Goal: Complete application form

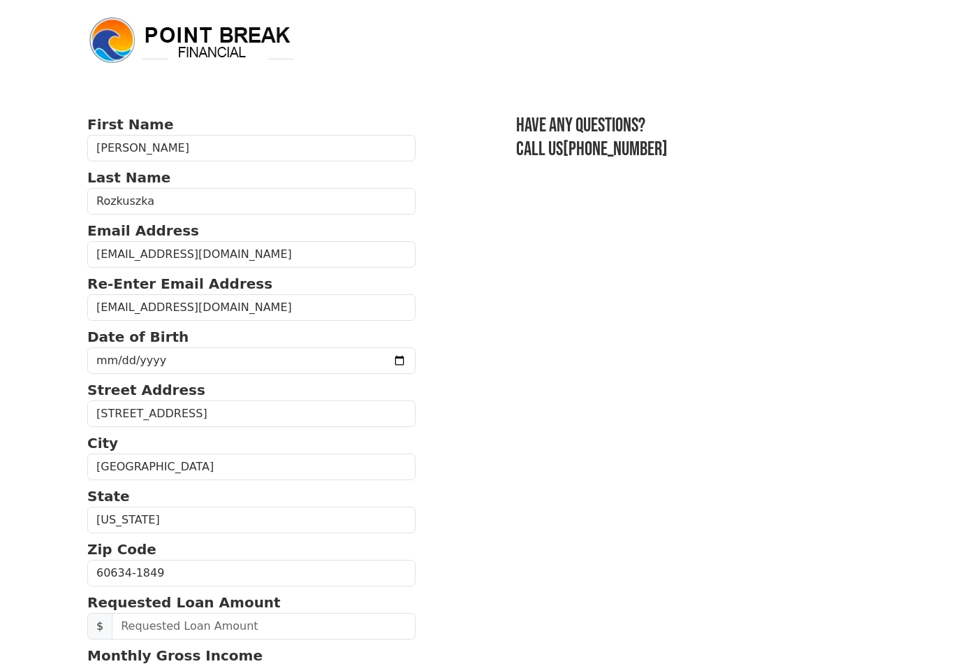
type input "[DATE]"
click at [318, 365] on input "[DATE]" at bounding box center [251, 360] width 328 height 27
click at [244, 370] on input "[DATE]" at bounding box center [251, 360] width 328 height 27
click at [240, 364] on input "[DATE]" at bounding box center [251, 360] width 328 height 27
type input "[DATE]"
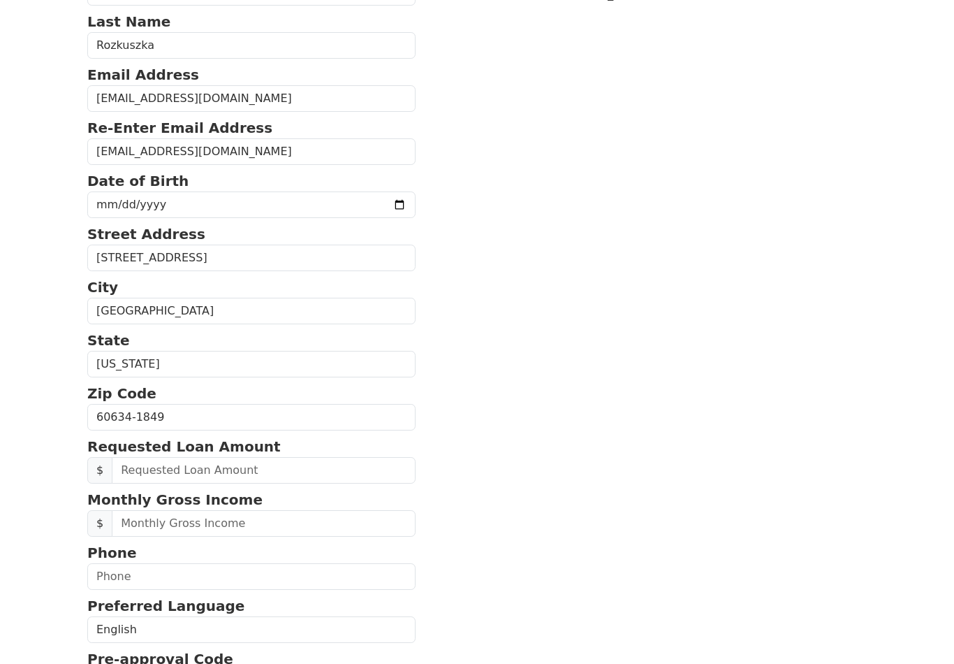
scroll to position [164, 0]
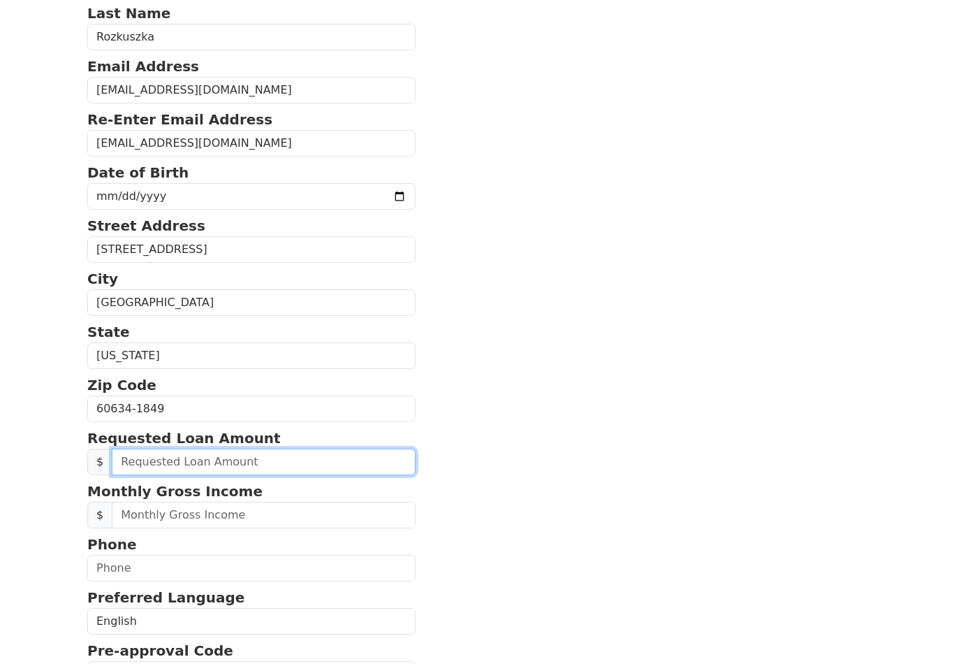
click at [308, 461] on input "text" at bounding box center [264, 461] width 304 height 27
type input "10,000.00"
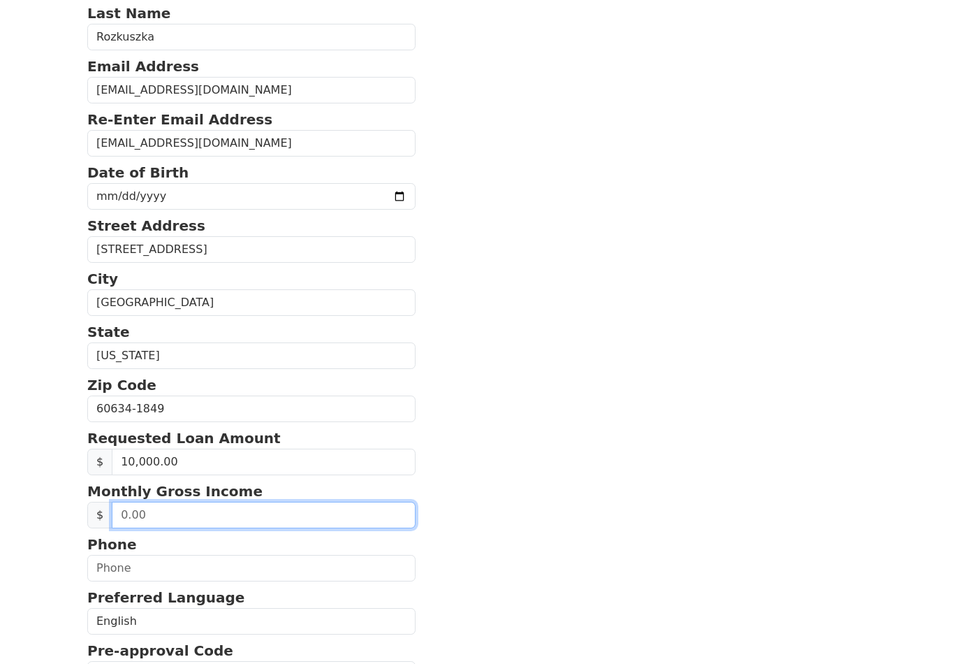
click at [282, 512] on input "text" at bounding box center [264, 515] width 304 height 27
type input "20,000.00"
click at [325, 507] on input "20,000.00" at bounding box center [264, 515] width 304 height 27
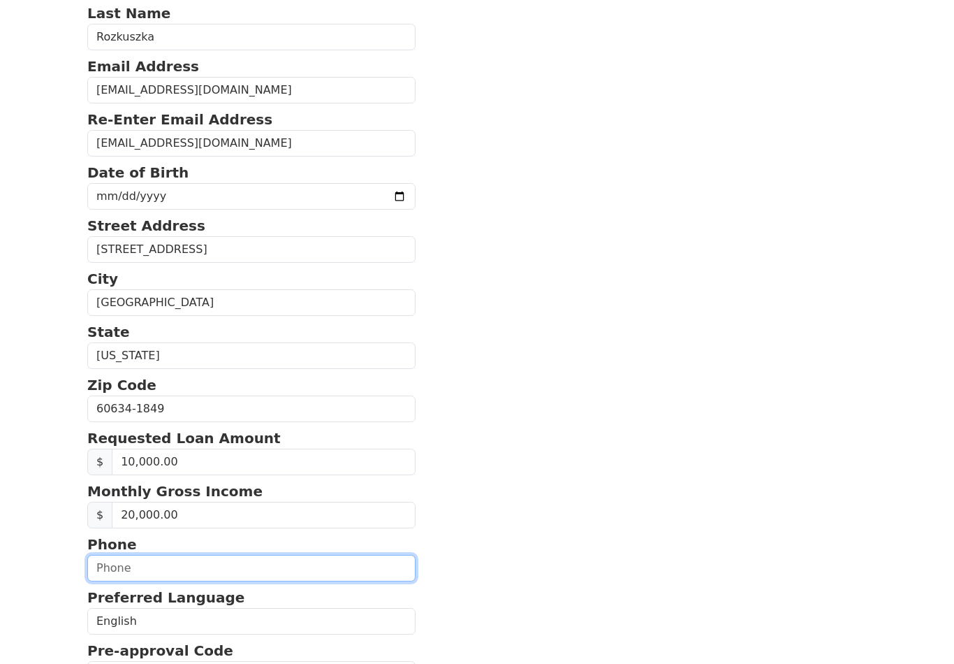
click at [281, 564] on input "text" at bounding box center [251, 568] width 328 height 27
type input "[PHONE_NUMBER]"
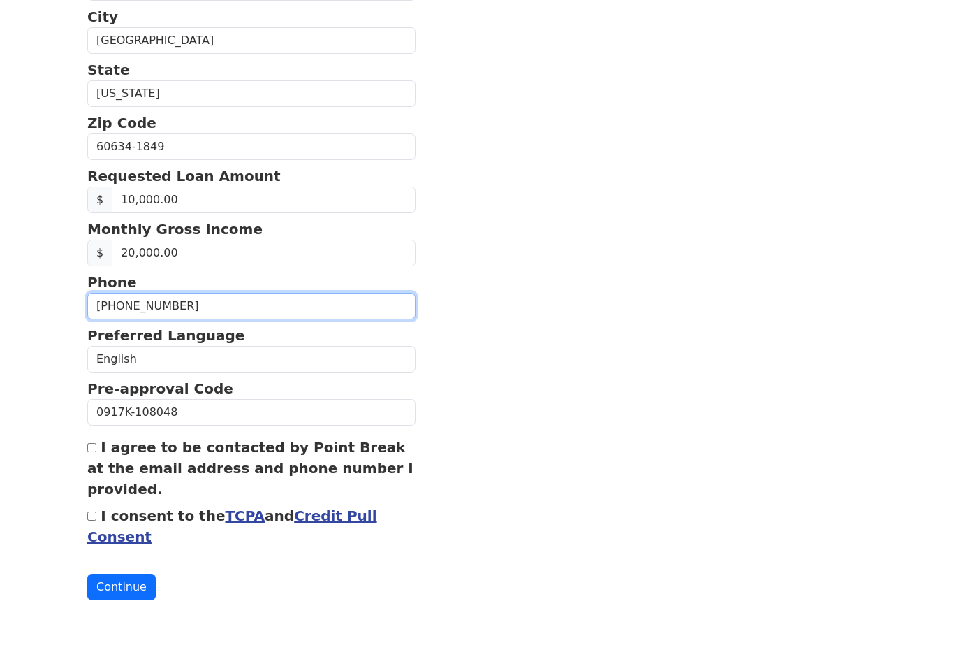
scroll to position [404, 0]
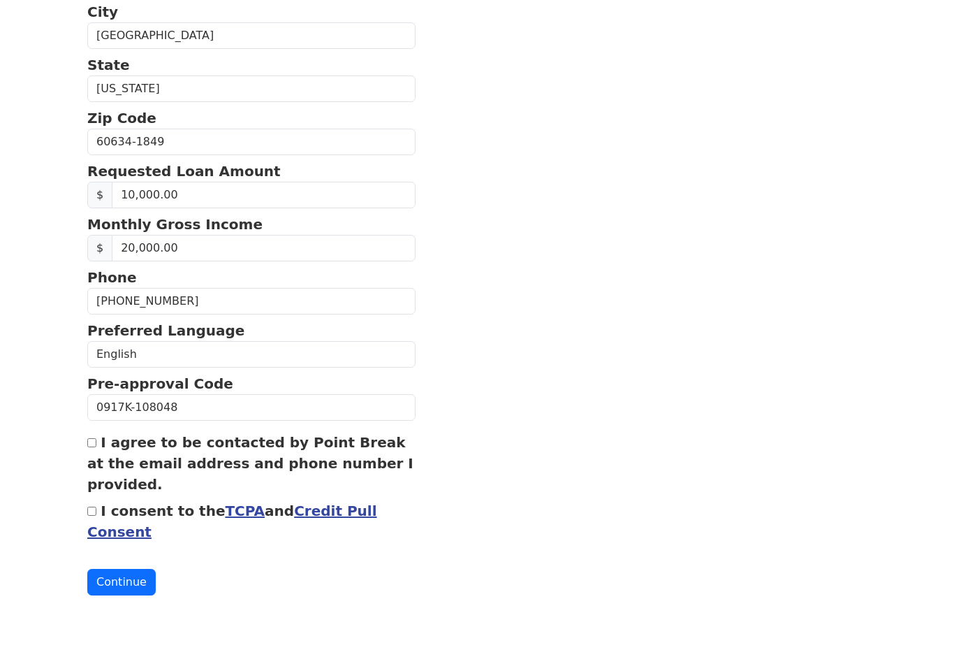
click at [99, 458] on div "I agree to be contacted by Point Break at the email address and phone number I …" at bounding box center [251, 489] width 328 height 63
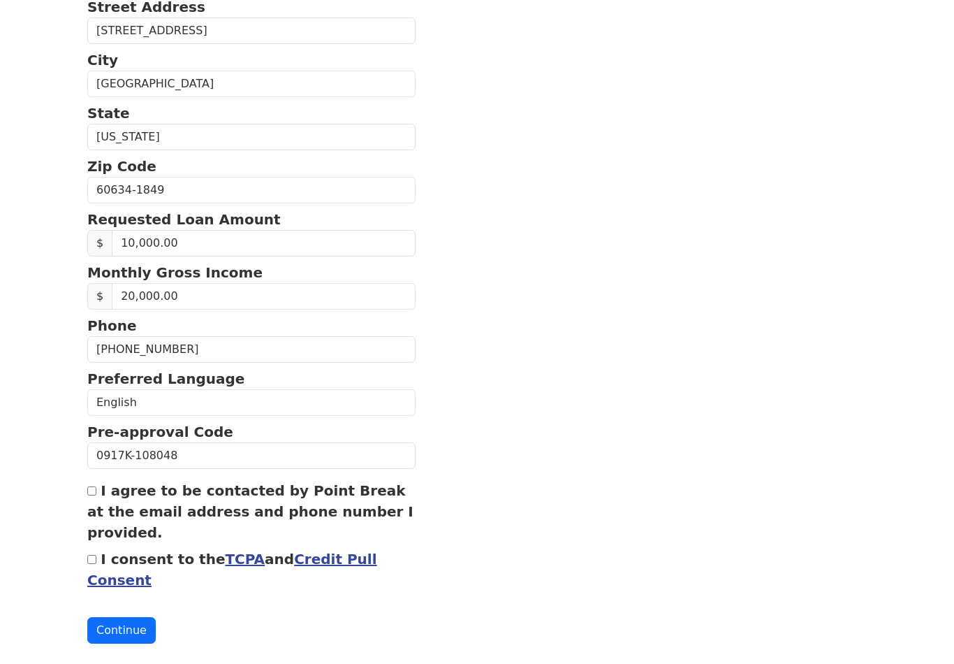
click at [90, 504] on label "I agree to be contacted by Point Break at the email address and phone number I …" at bounding box center [250, 511] width 326 height 59
click at [90, 495] on input "I agree to be contacted by Point Break at the email address and phone number I …" at bounding box center [91, 490] width 9 height 9
checkbox input "true"
click at [87, 560] on input "I consent to the TCPA and Credit Pull Consent" at bounding box center [91, 559] width 9 height 9
checkbox input "true"
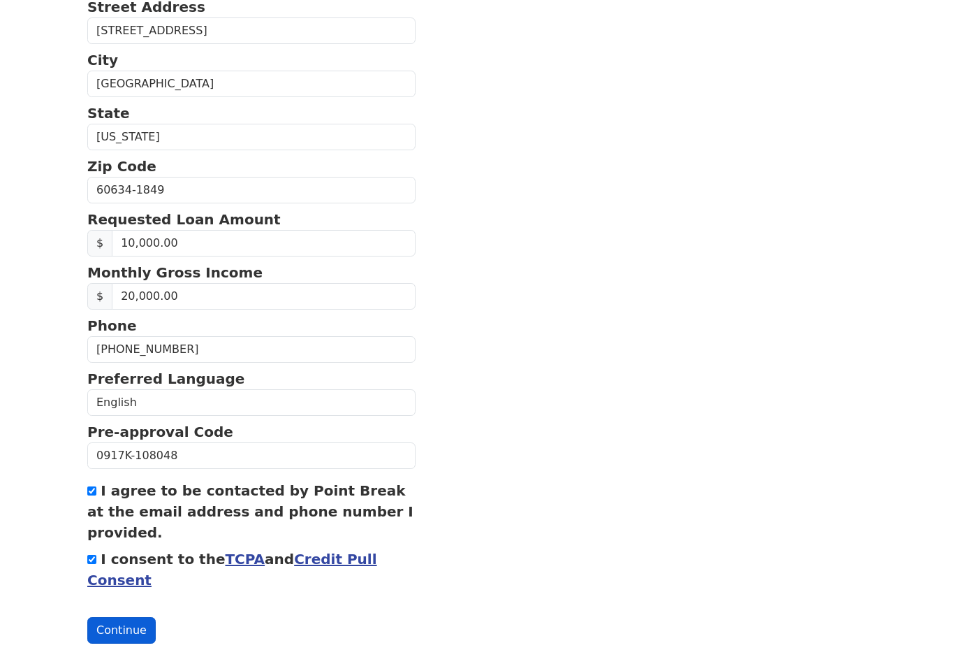
click at [113, 631] on button "Continue" at bounding box center [121, 630] width 68 height 27
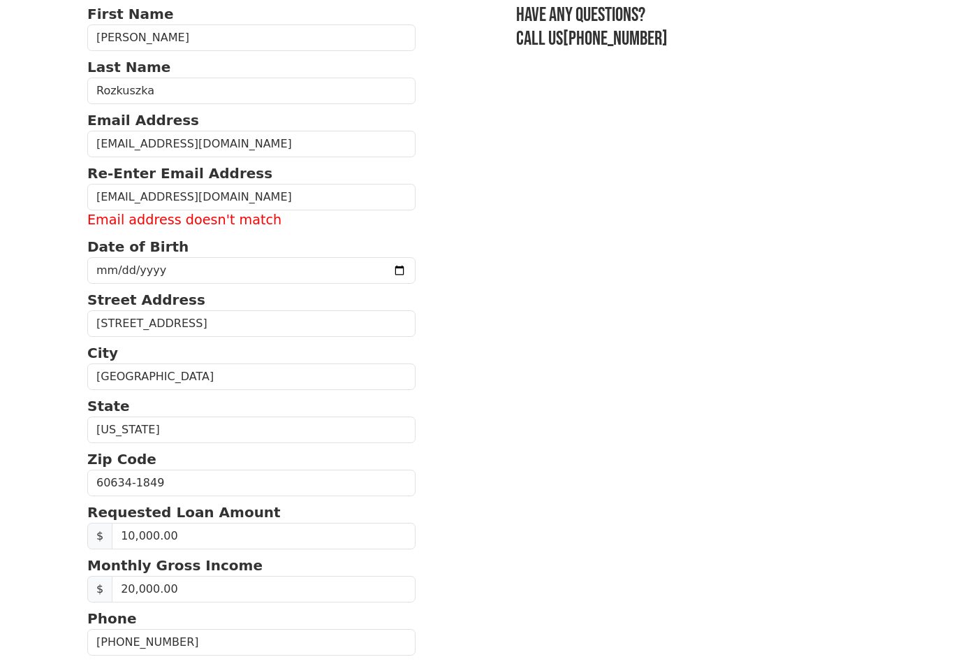
scroll to position [110, 0]
click at [298, 198] on input "[EMAIL_ADDRESS][DOMAIN_NAME]" at bounding box center [251, 197] width 328 height 27
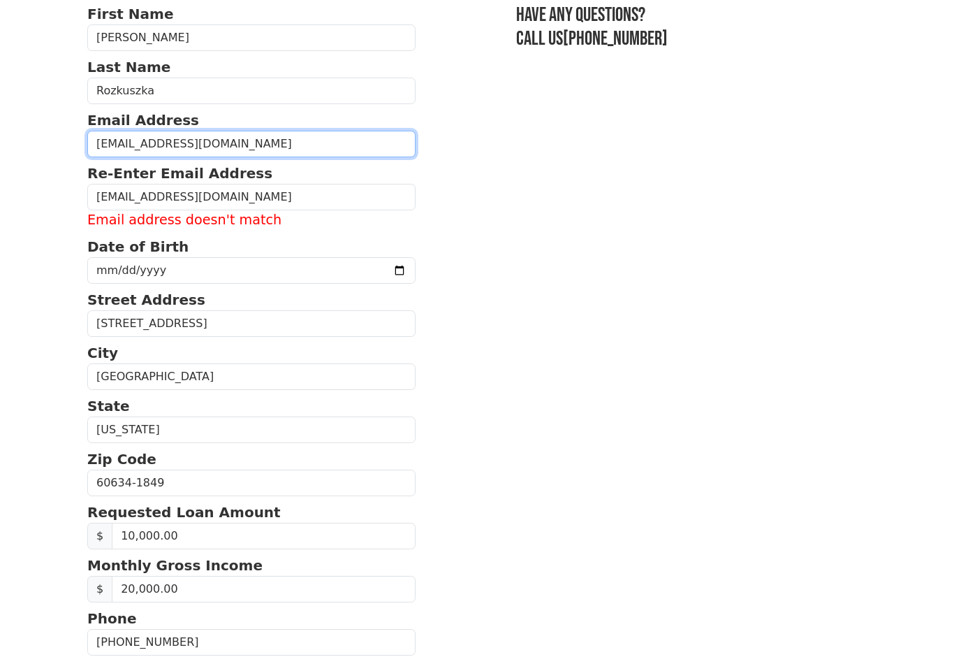
click at [293, 140] on input "[EMAIL_ADDRESS][DOMAIN_NAME]" at bounding box center [251, 144] width 328 height 27
click at [132, 149] on input "[EMAIL_ADDRESS][DOMAIN_NAME]" at bounding box center [251, 144] width 328 height 27
click at [120, 148] on input "[EMAIL_ADDRESS][DOMAIN_NAME]" at bounding box center [251, 144] width 328 height 27
click at [117, 143] on input "[EMAIL_ADDRESS][DOMAIN_NAME]" at bounding box center [251, 144] width 328 height 27
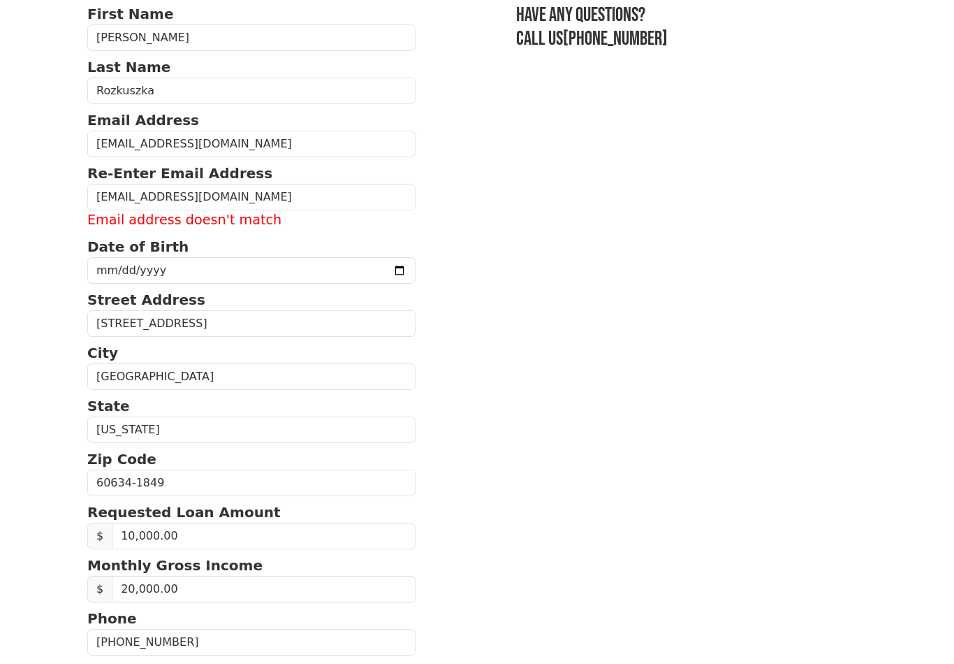
click at [687, 425] on section "First Name [PERSON_NAME] Last Name [PERSON_NAME] Email Address [EMAIL_ADDRESS][…" at bounding box center [477, 469] width 780 height 933
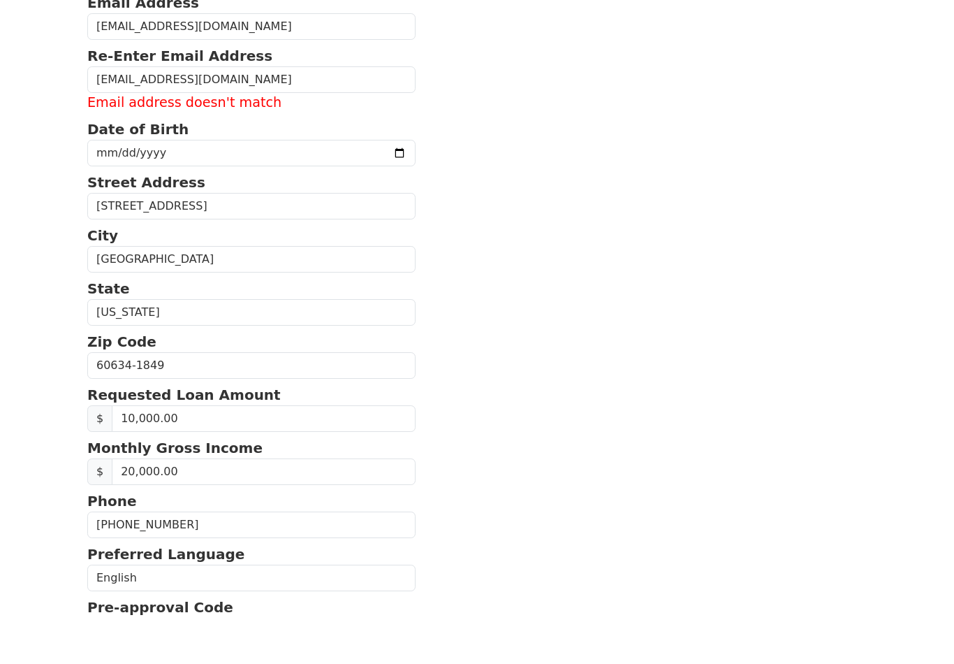
scroll to position [402, 0]
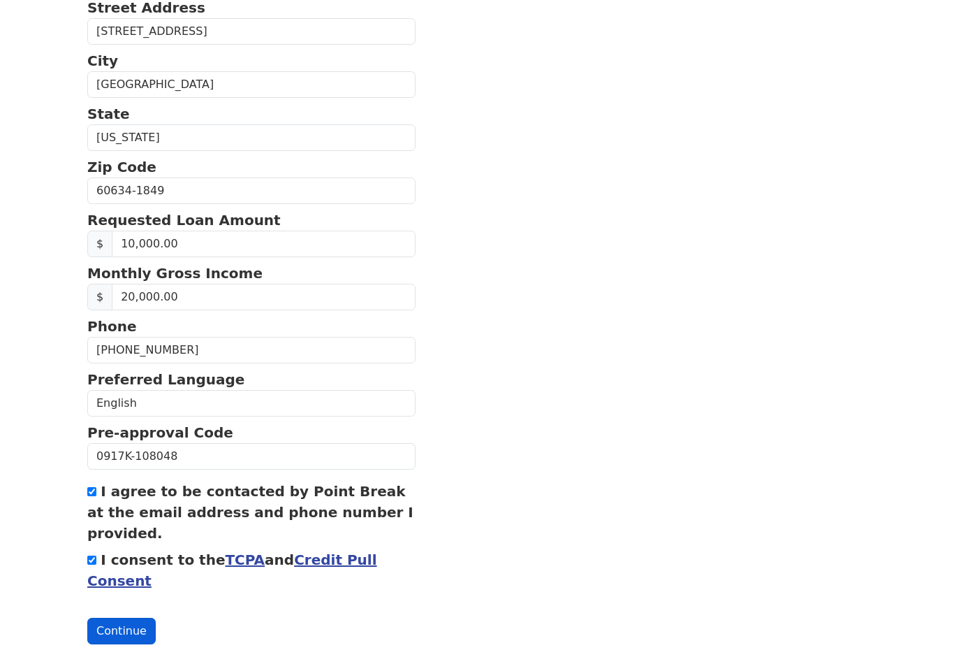
click at [111, 633] on button "Continue" at bounding box center [121, 630] width 68 height 27
click at [112, 639] on button "Continue" at bounding box center [121, 630] width 68 height 27
click at [110, 638] on button "Continue" at bounding box center [121, 630] width 68 height 27
click at [106, 626] on button "Continue" at bounding box center [121, 630] width 68 height 27
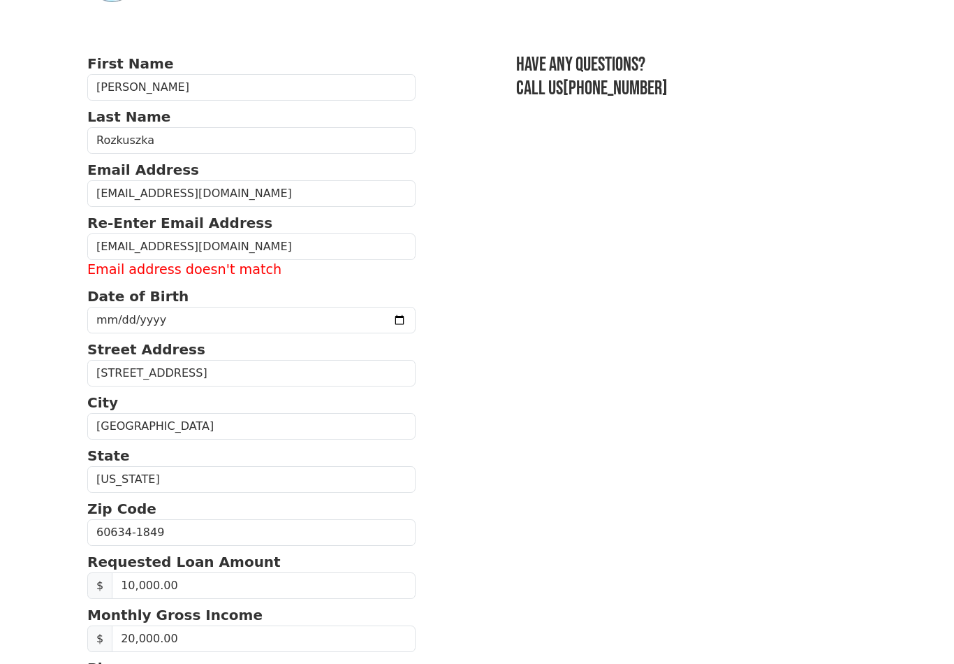
scroll to position [0, 0]
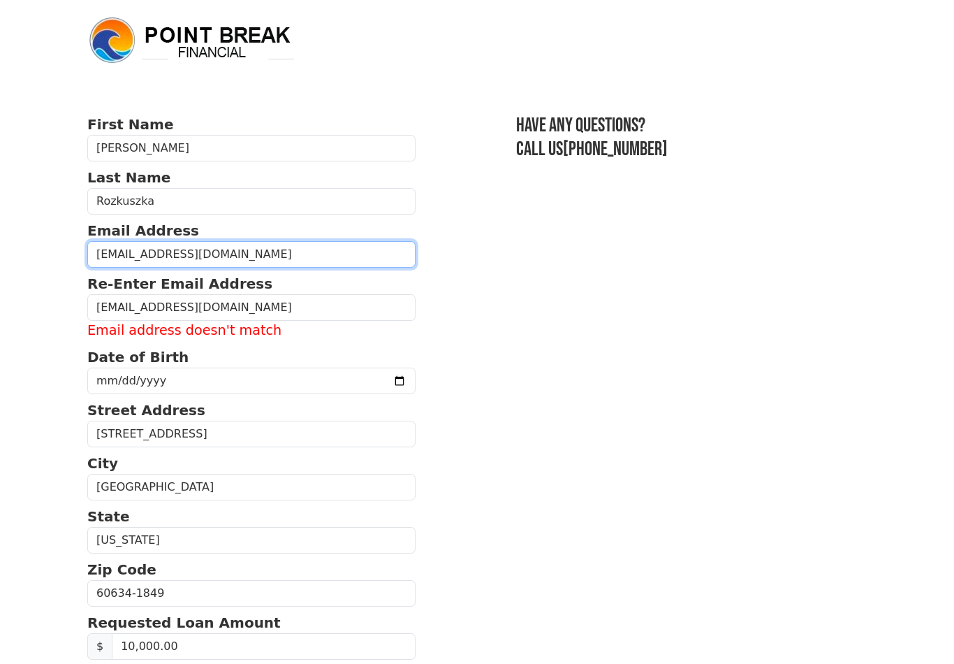
click at [311, 251] on input "[EMAIL_ADDRESS][DOMAIN_NAME]" at bounding box center [251, 254] width 328 height 27
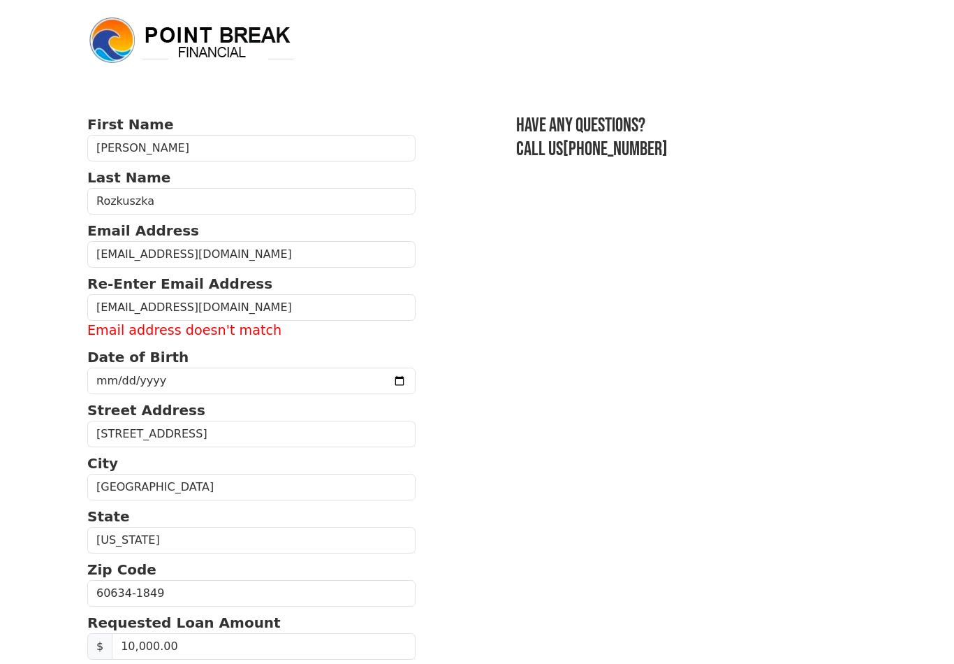
click at [622, 414] on section "First Name [PERSON_NAME] Last Name [PERSON_NAME] Email Address [EMAIL_ADDRESS][…" at bounding box center [477, 580] width 780 height 933
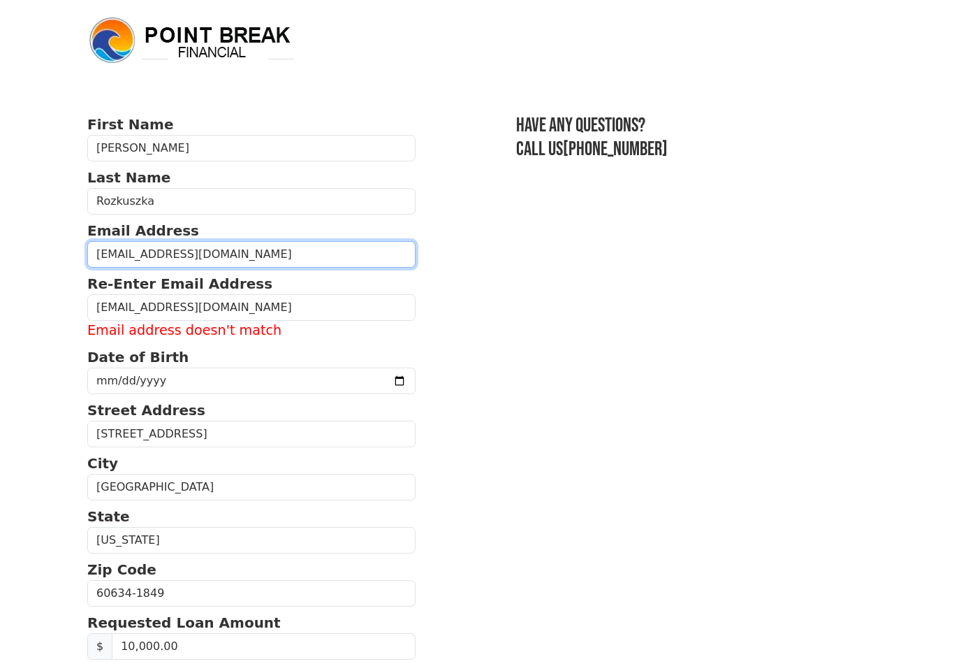
click at [293, 251] on input "[EMAIL_ADDRESS][DOMAIN_NAME]" at bounding box center [251, 254] width 328 height 27
type input "d"
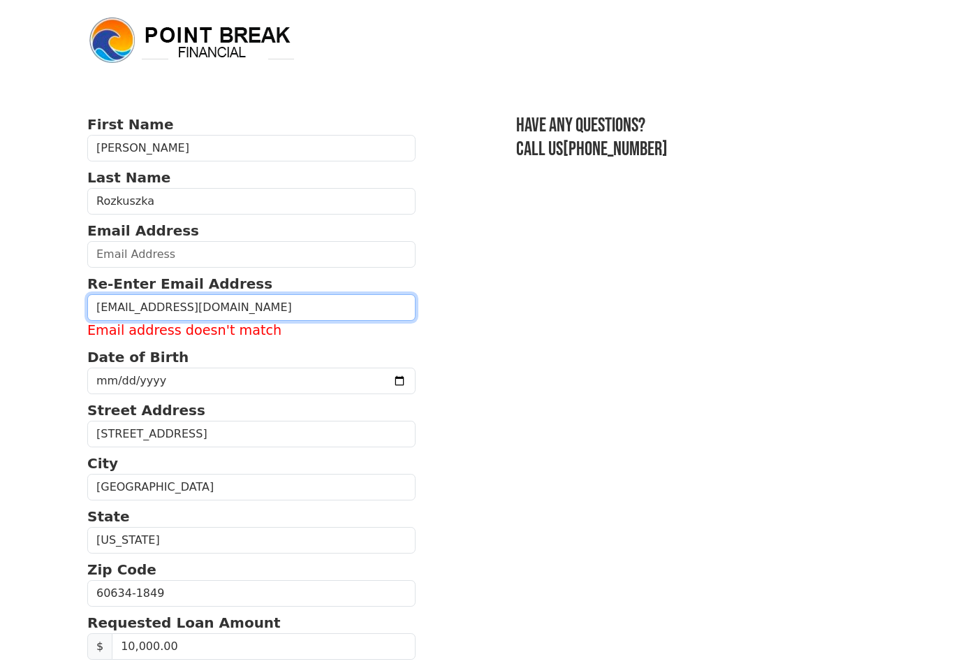
click at [268, 302] on input "[EMAIL_ADDRESS][DOMAIN_NAME]" at bounding box center [251, 307] width 328 height 27
type input "d"
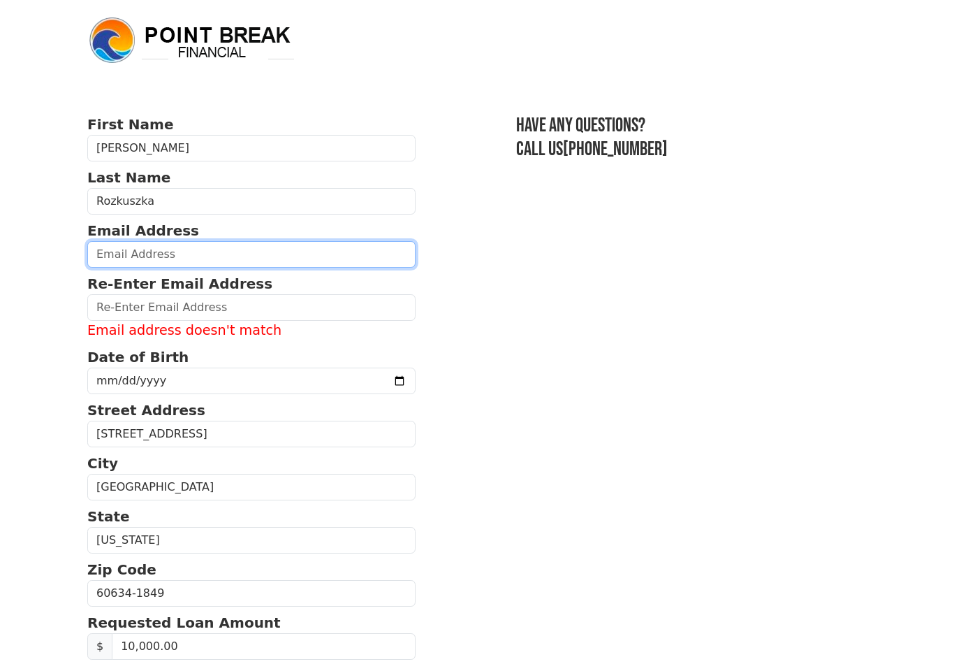
click at [202, 251] on input "email" at bounding box center [251, 254] width 328 height 27
type input "[EMAIL_ADDRESS][DOMAIN_NAME]"
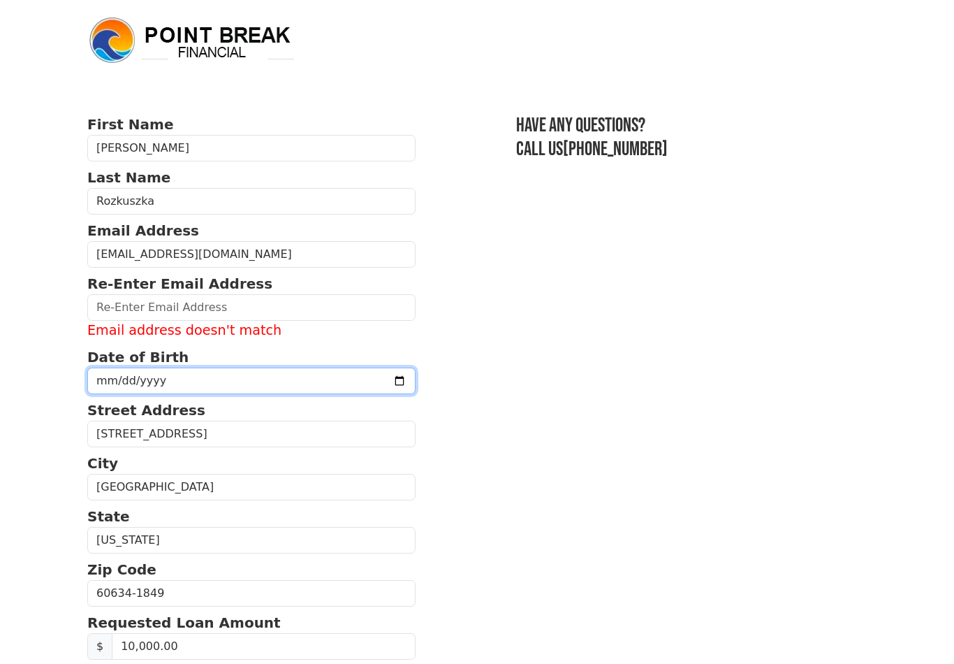
click at [205, 378] on input "[DATE]" at bounding box center [251, 380] width 328 height 27
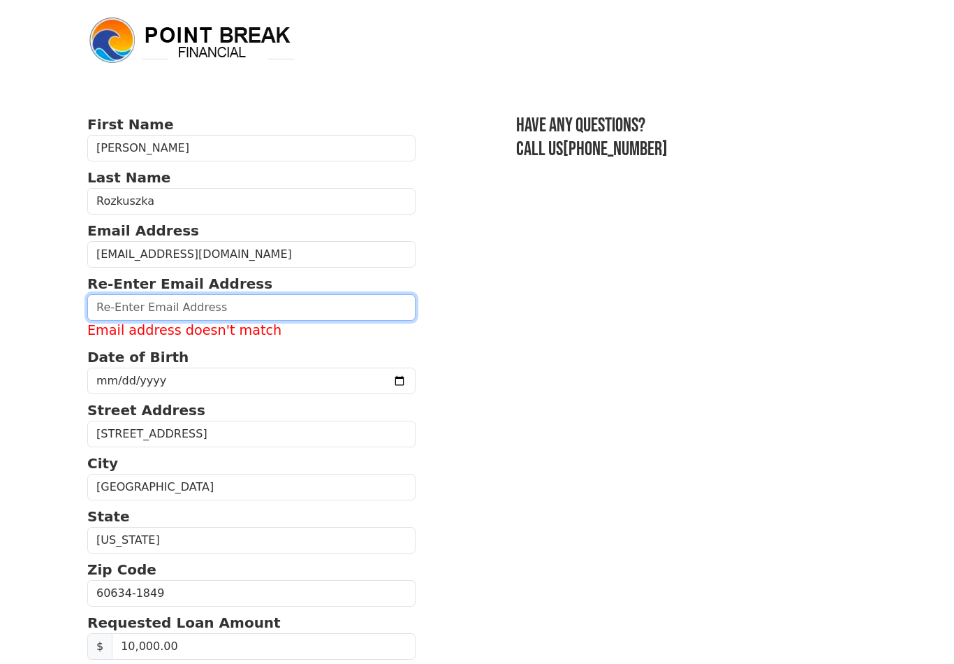
click at [276, 313] on input "email" at bounding box center [251, 307] width 328 height 27
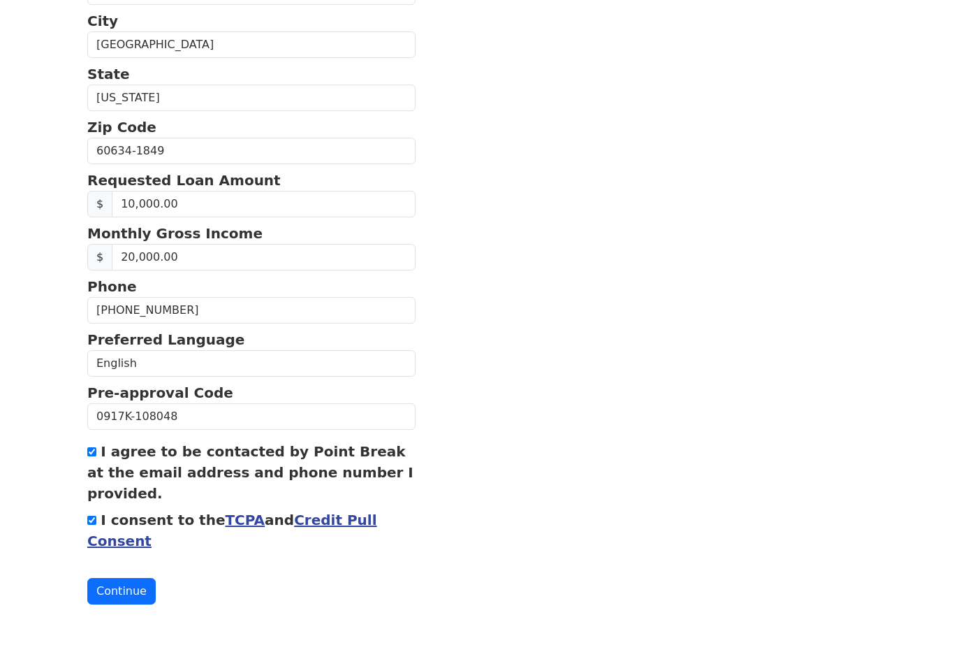
scroll to position [404, 0]
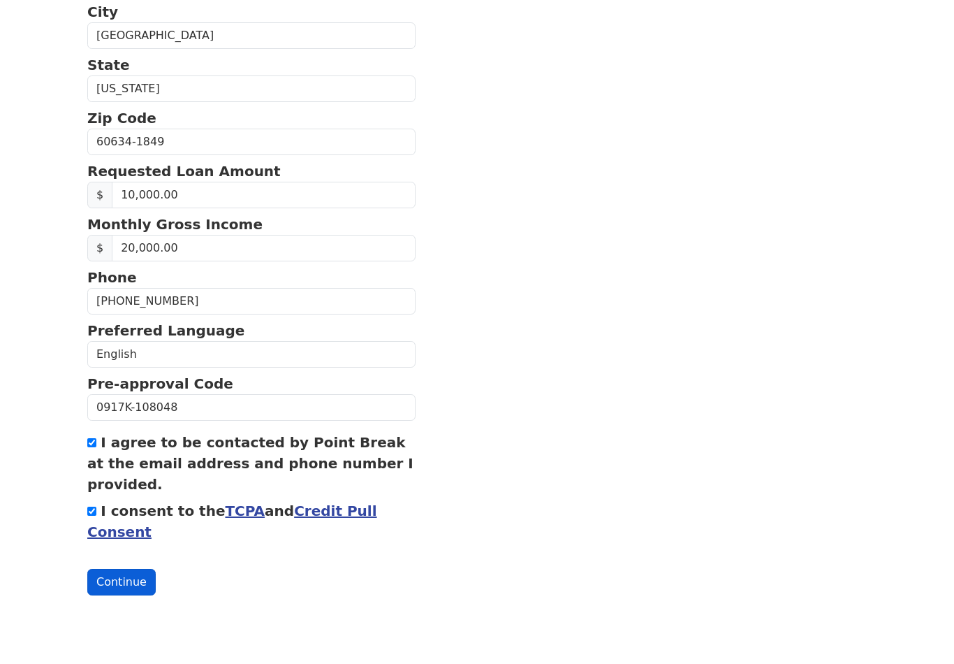
type input "[EMAIL_ADDRESS][DOMAIN_NAME]"
click at [117, 595] on button "Continue" at bounding box center [121, 608] width 68 height 27
